Goal: Information Seeking & Learning: Learn about a topic

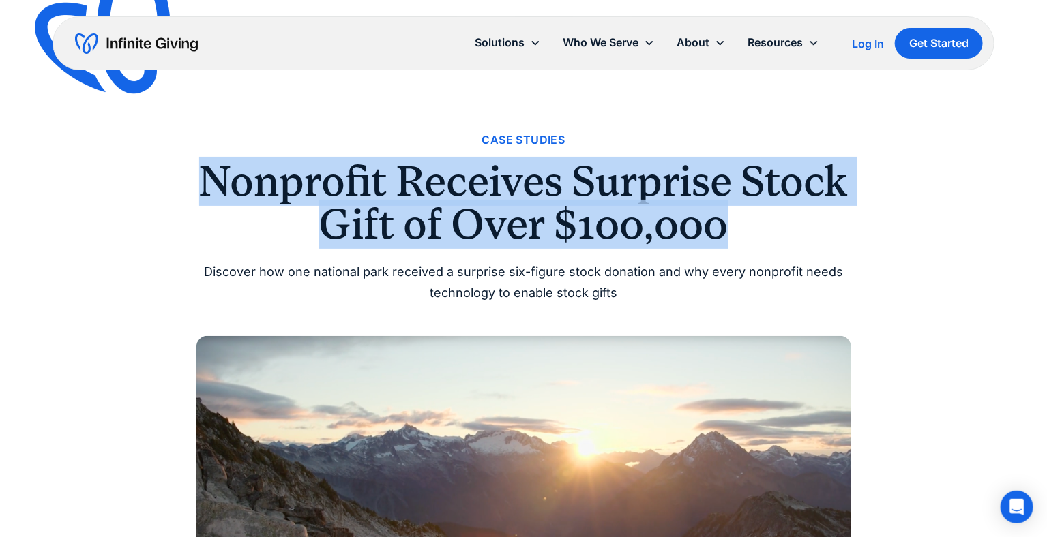
drag, startPoint x: 196, startPoint y: 191, endPoint x: 891, endPoint y: 239, distance: 696.4
copy h1 "Nonprofit Receives Surprise Stock Gift of Over $100,000"
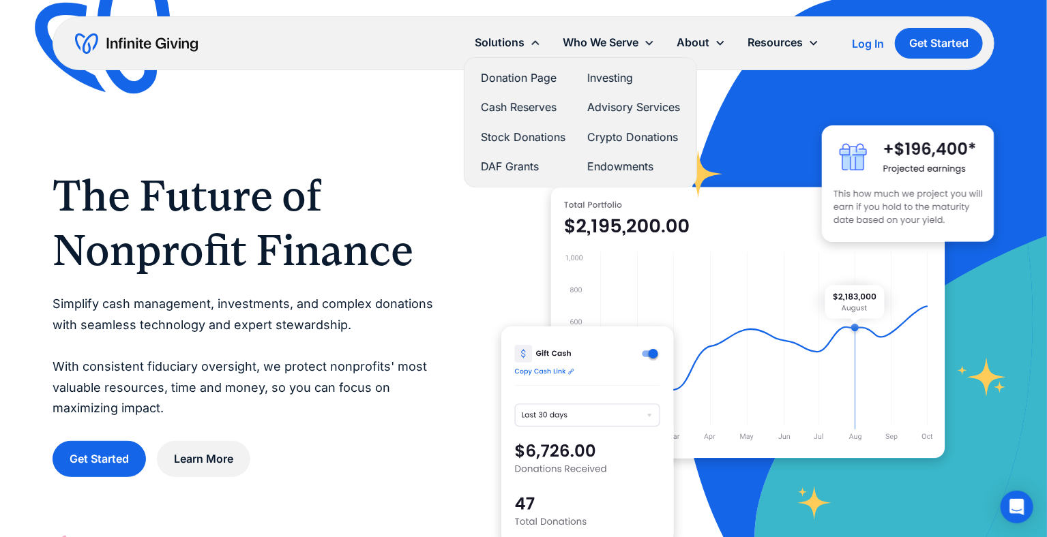
click at [515, 163] on link "DAF Grants" at bounding box center [523, 167] width 85 height 18
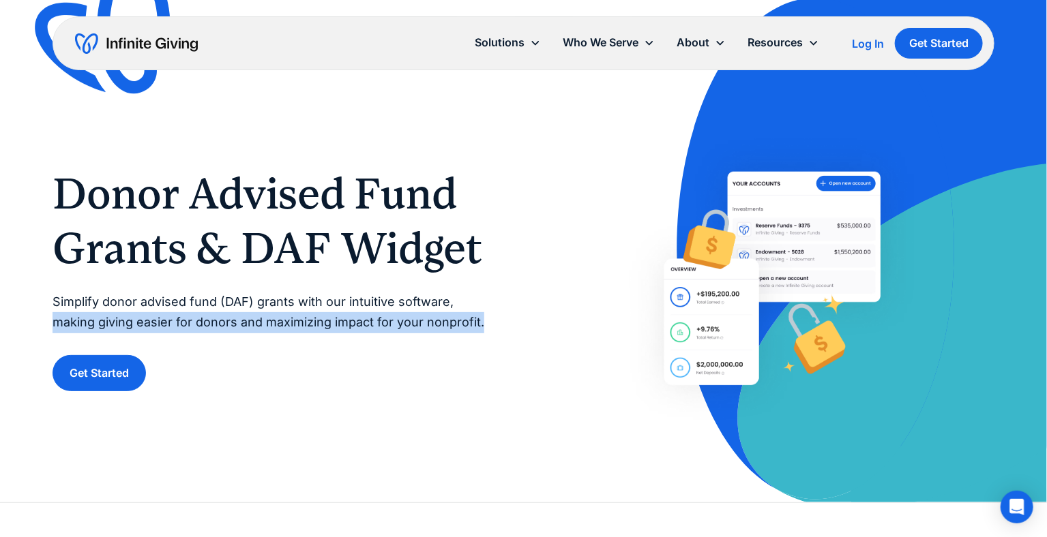
drag, startPoint x: 468, startPoint y: 319, endPoint x: 454, endPoint y: 304, distance: 20.3
click at [454, 303] on p "Simplify donor advised fund (DAF) grants with our intuitive software, making gi…" at bounding box center [275, 313] width 444 height 42
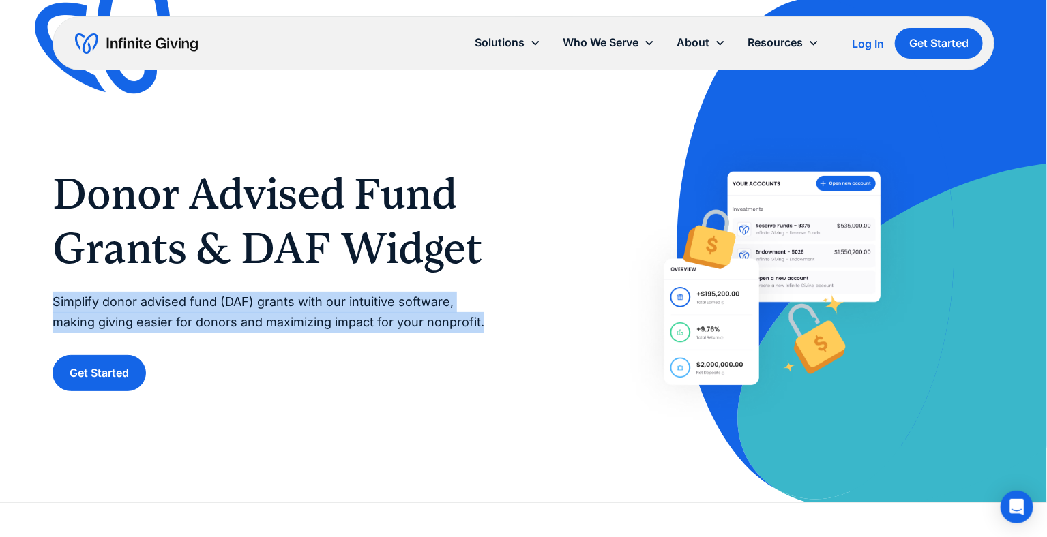
click at [48, 293] on div "Donor Advised Fund Grants & DAF Widget Simplify donor advised fund (DAF) grants…" at bounding box center [523, 251] width 1047 height 503
copy p "Simplify donor advised fund (DAF) grants with our intuitive software, making gi…"
